Goal: Find contact information: Find contact information

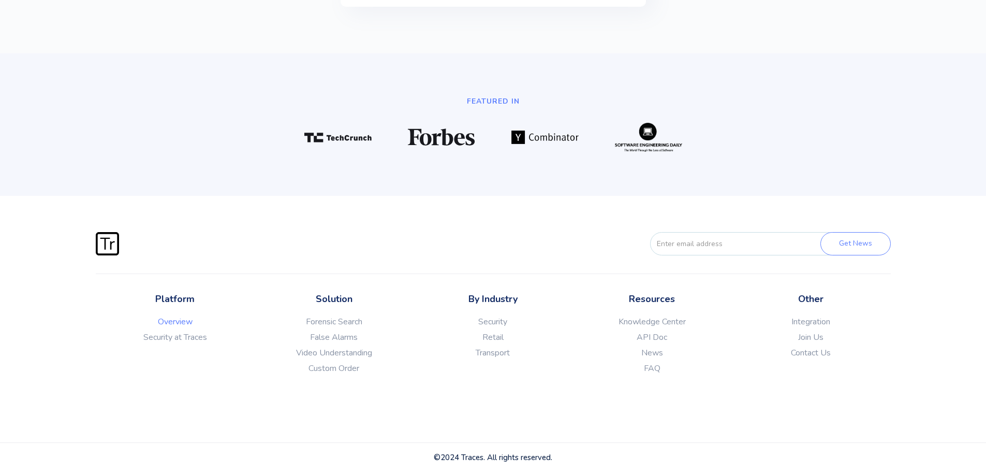
scroll to position [2893, 0]
click at [795, 351] on link "Contact Us" at bounding box center [811, 352] width 159 height 10
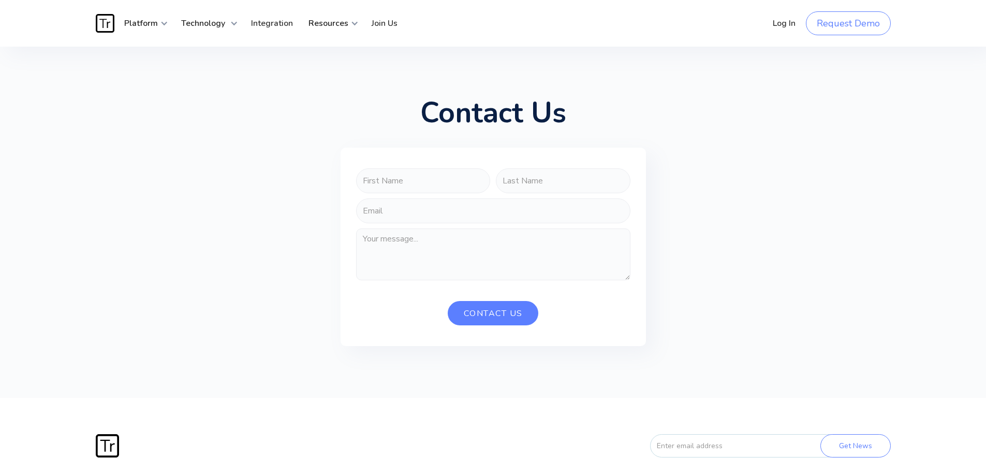
scroll to position [1, 0]
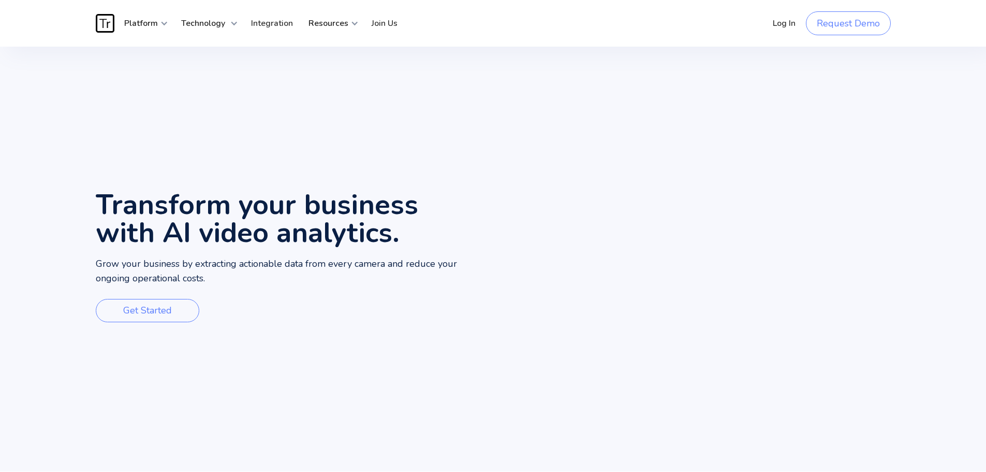
scroll to position [2874, 0]
